Goal: Navigation & Orientation: Find specific page/section

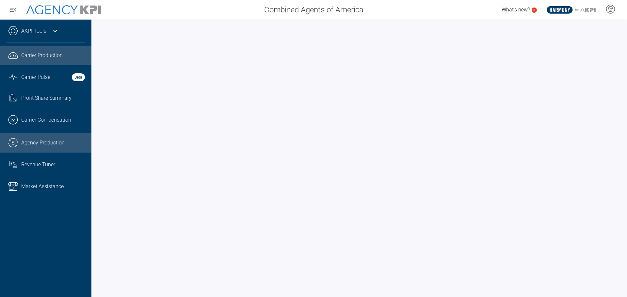
click at [54, 143] on span "Agency Production" at bounding box center [42, 143] width 43 height 8
click at [33, 56] on span "Carrier Production" at bounding box center [41, 56] width 41 height 8
click at [56, 148] on link ".cls-1{fill:none;stroke:#221f20;stroke-linecap:round;stroke-linejoin:round;stro…" at bounding box center [45, 143] width 91 height 20
click at [35, 62] on link ".cls-1{fill:none;stroke:#221f20;stroke-linecap:round;stroke-linejoin:round;stro…" at bounding box center [45, 56] width 91 height 20
click at [622, 88] on div at bounding box center [359, 159] width 536 height 278
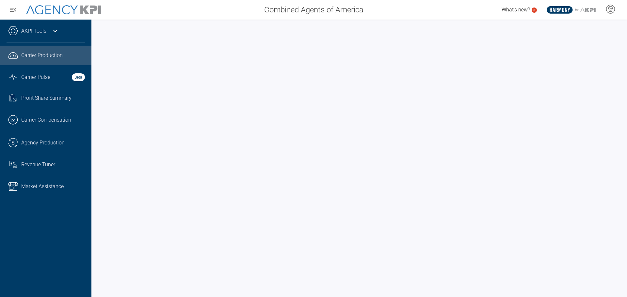
click at [55, 29] on icon at bounding box center [55, 31] width 8 height 8
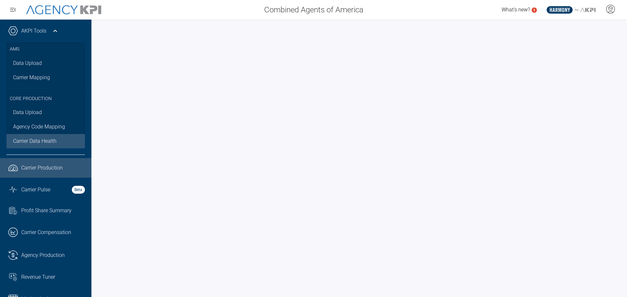
click at [52, 143] on span "Carrier Data Health" at bounding box center [34, 141] width 43 height 8
